Goal: Information Seeking & Learning: Learn about a topic

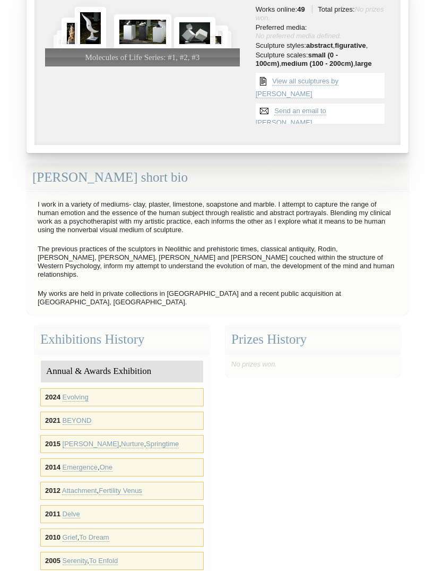
scroll to position [161, 0]
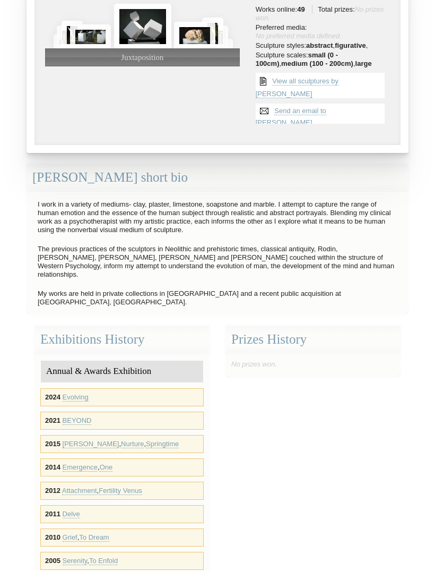
click at [80, 393] on link "Evolving" at bounding box center [76, 397] width 26 height 8
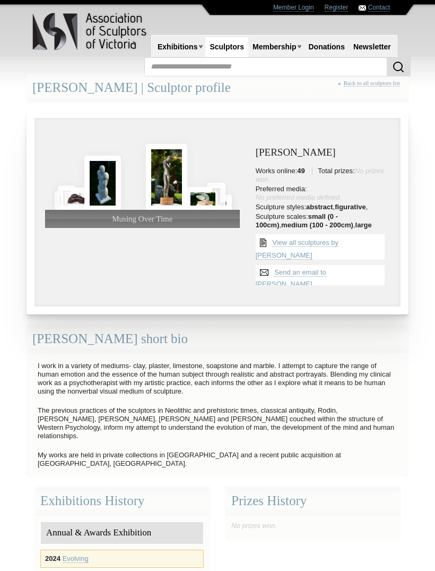
scroll to position [194, 0]
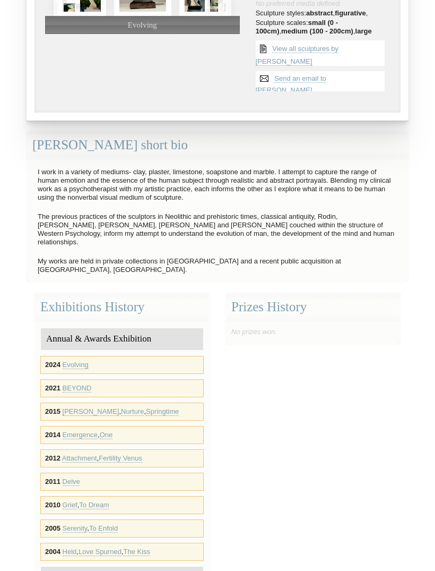
click at [92, 501] on link "To Dream" at bounding box center [94, 505] width 30 height 8
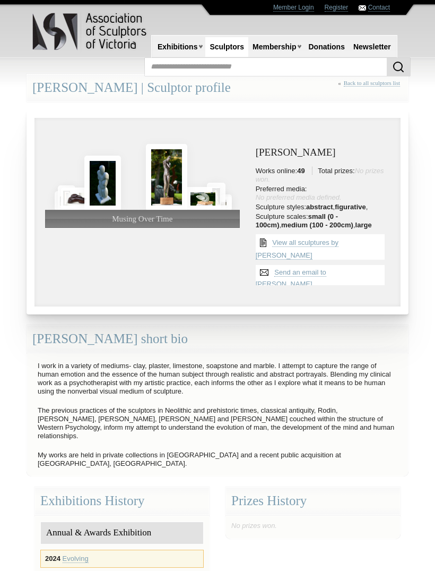
scroll to position [194, 0]
